Goal: Task Accomplishment & Management: Complete application form

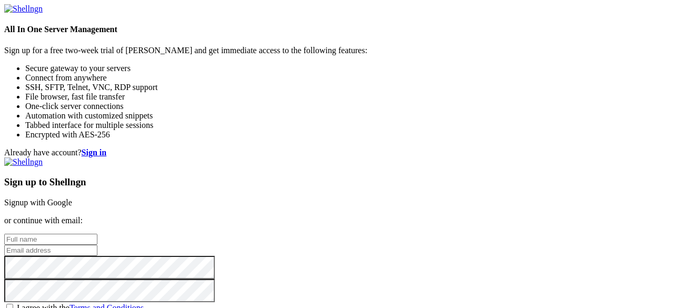
click at [97, 245] on input "email" at bounding box center [50, 250] width 93 height 11
click at [97, 234] on input "text" at bounding box center [50, 239] width 93 height 11
type input "[PERSON_NAME]"
click at [97, 245] on input "email" at bounding box center [50, 250] width 93 height 11
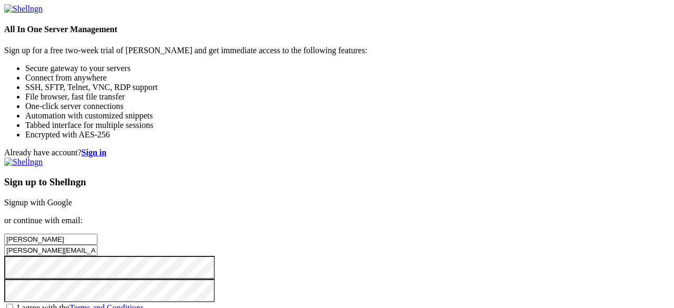
type input "[PERSON_NAME][EMAIL_ADDRESS][DOMAIN_NAME]"
click at [416, 208] on div "Sign up to Shellngn Signup with Google or continue with email: [PERSON_NAME] [P…" at bounding box center [337, 241] width 666 height 167
click at [144, 304] on span "I agree with the Terms and Conditions" at bounding box center [80, 308] width 127 height 9
click at [13, 304] on input "I agree with the Terms and Conditions" at bounding box center [9, 307] width 7 height 7
checkbox input "true"
